Goal: Task Accomplishment & Management: Use online tool/utility

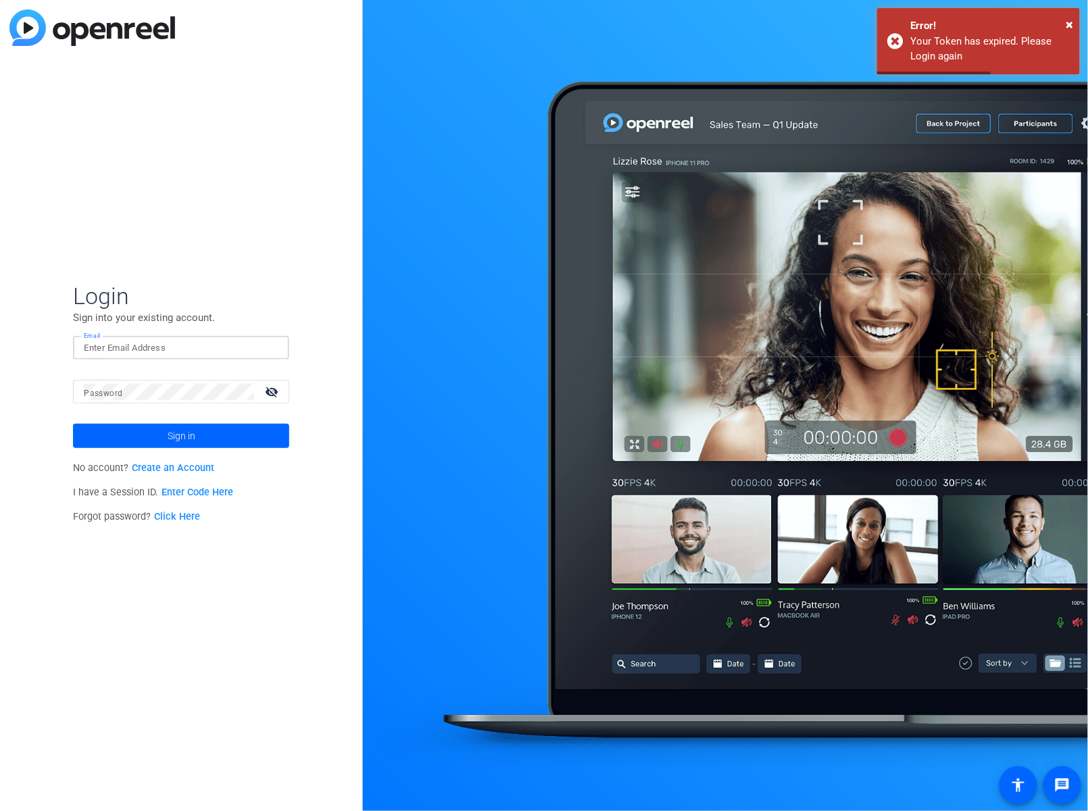
type input "[PERSON_NAME][EMAIL_ADDRESS][PERSON_NAME][DOMAIN_NAME]"
click at [181, 435] on button "Sign in" at bounding box center [181, 436] width 216 height 24
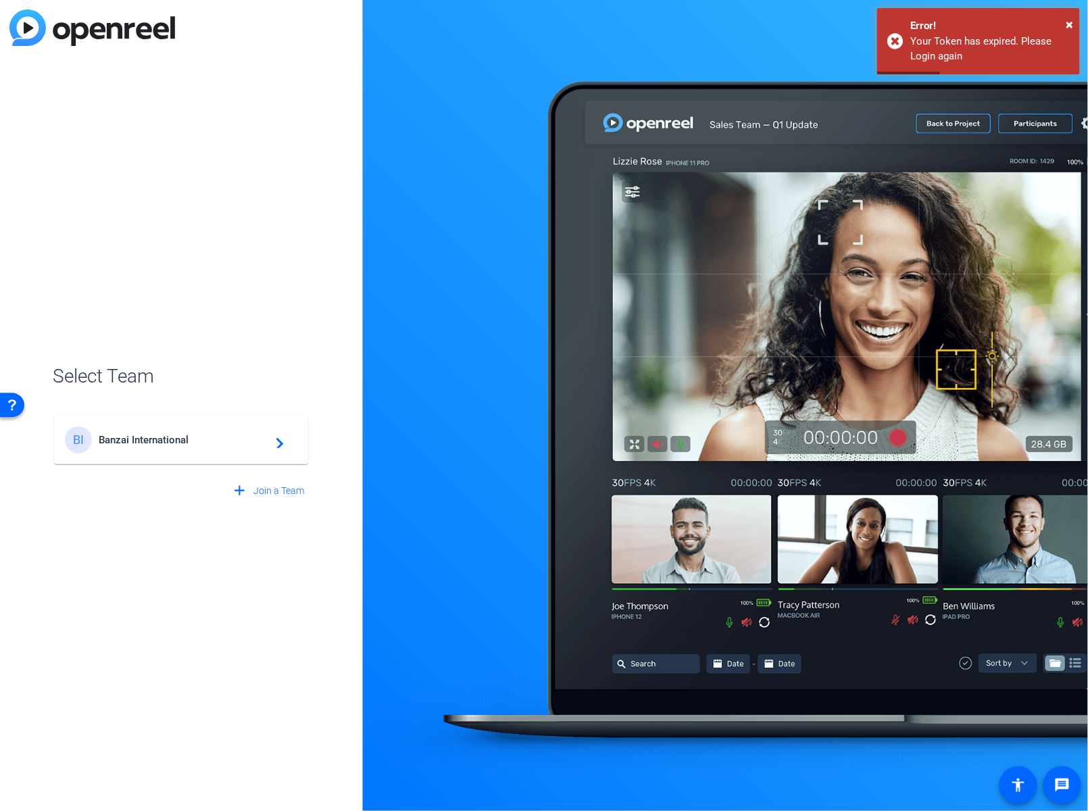
click at [228, 442] on span "Banzai International" at bounding box center [183, 440] width 169 height 12
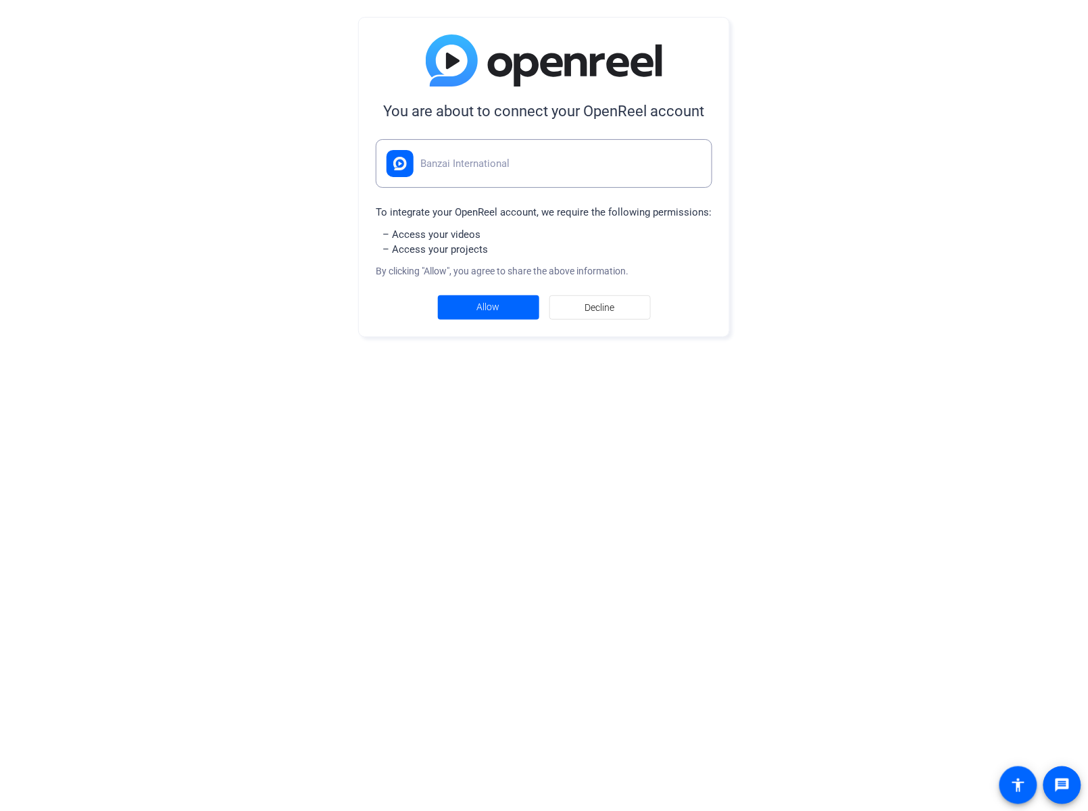
click at [476, 163] on span "Banzai International" at bounding box center [464, 164] width 89 height 16
click at [438, 156] on span "Banzai International" at bounding box center [464, 164] width 89 height 16
click at [401, 158] on img at bounding box center [400, 164] width 14 height 14
click at [468, 301] on span at bounding box center [488, 307] width 101 height 32
